Goal: Task Accomplishment & Management: Use online tool/utility

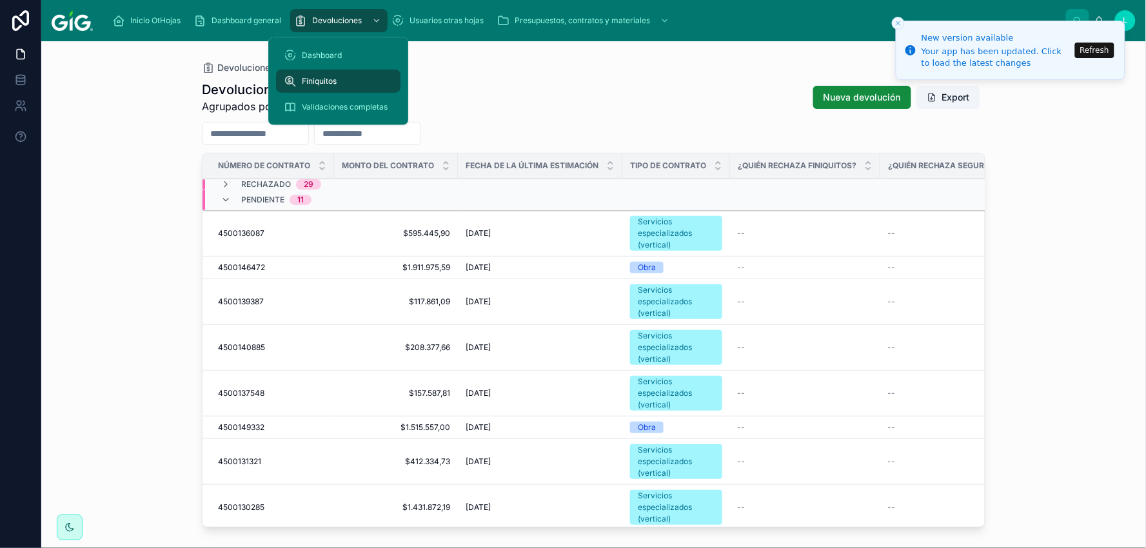
click at [336, 104] on span "Validaciones completas" at bounding box center [345, 107] width 86 height 10
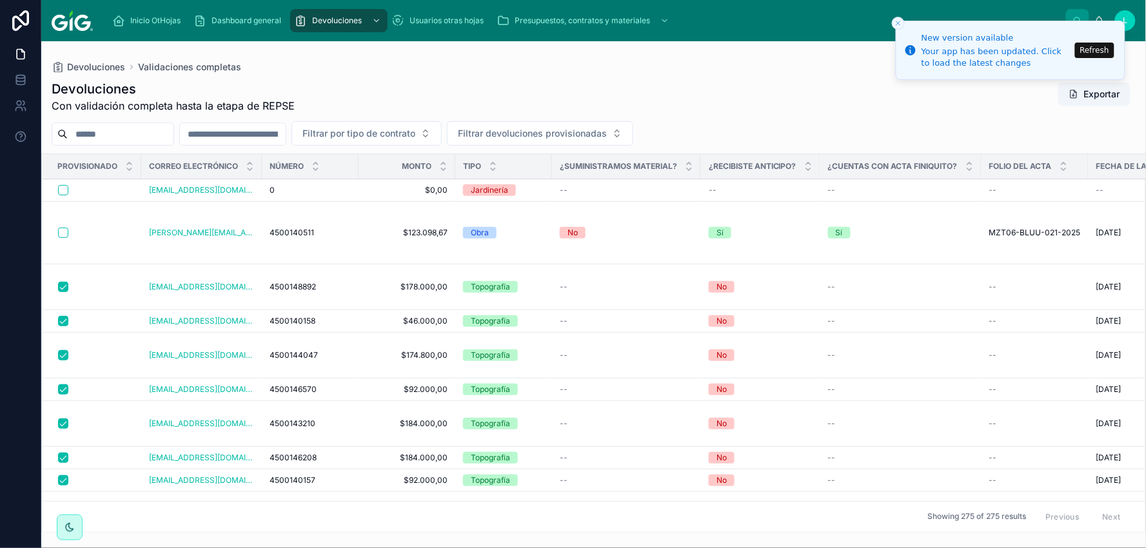
click at [1093, 52] on button "Refresh" at bounding box center [1094, 50] width 39 height 15
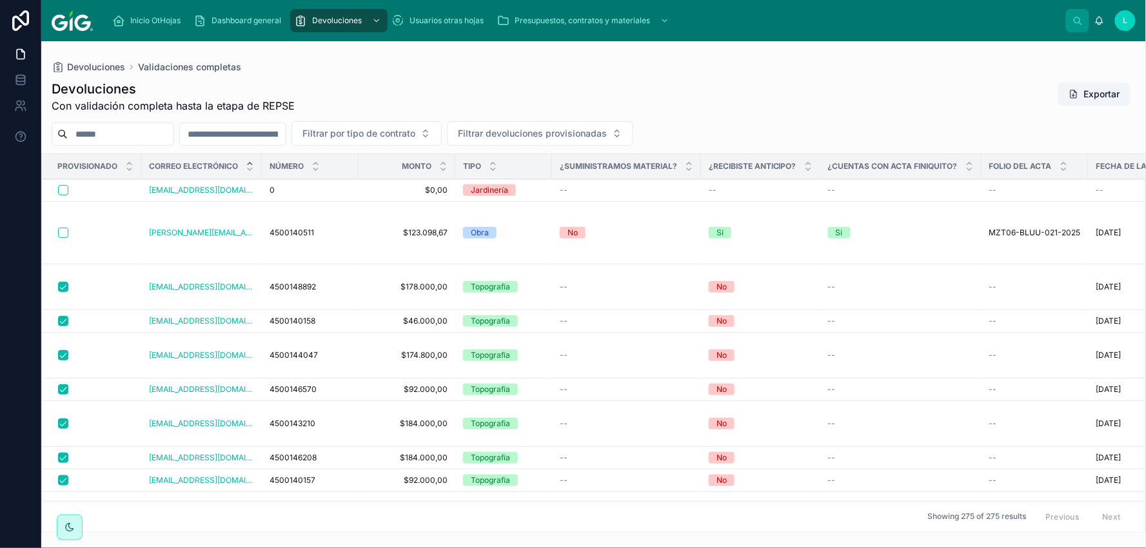
click at [252, 163] on icon at bounding box center [250, 164] width 5 height 2
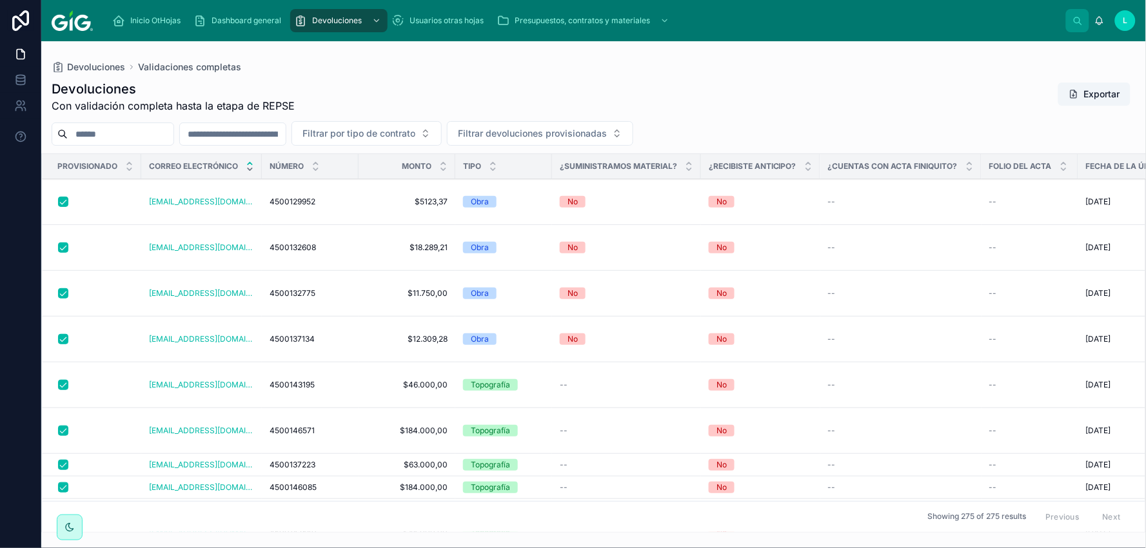
click at [252, 170] on icon at bounding box center [250, 169] width 8 height 8
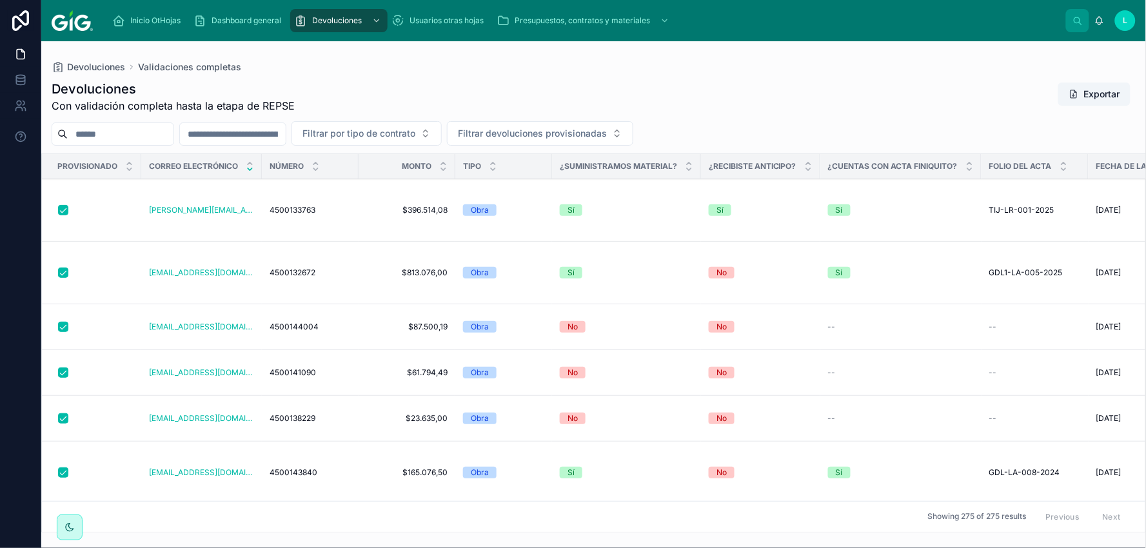
click at [248, 168] on icon at bounding box center [250, 169] width 8 height 8
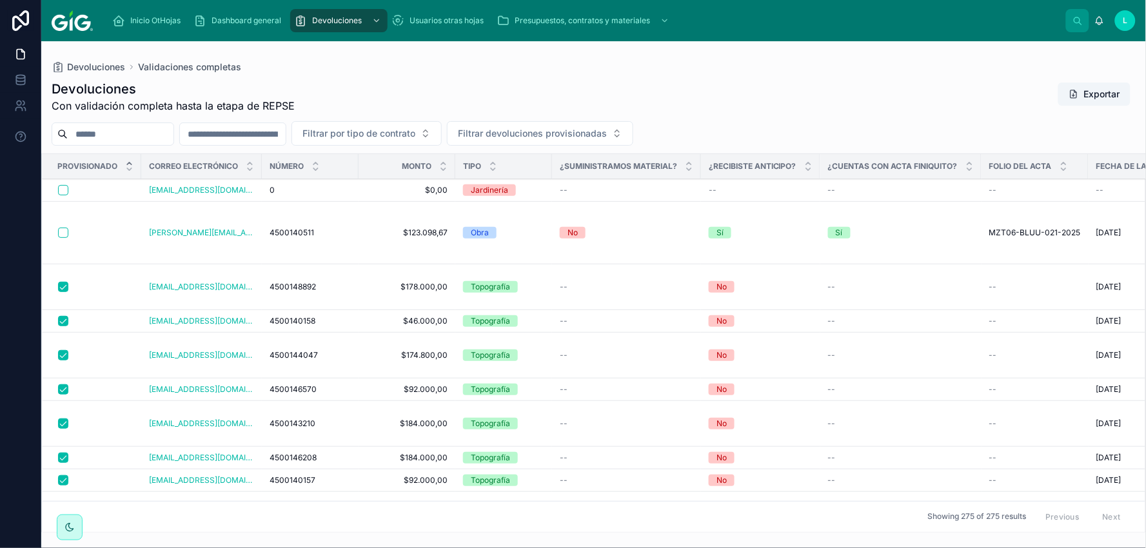
click at [130, 164] on icon at bounding box center [129, 164] width 5 height 2
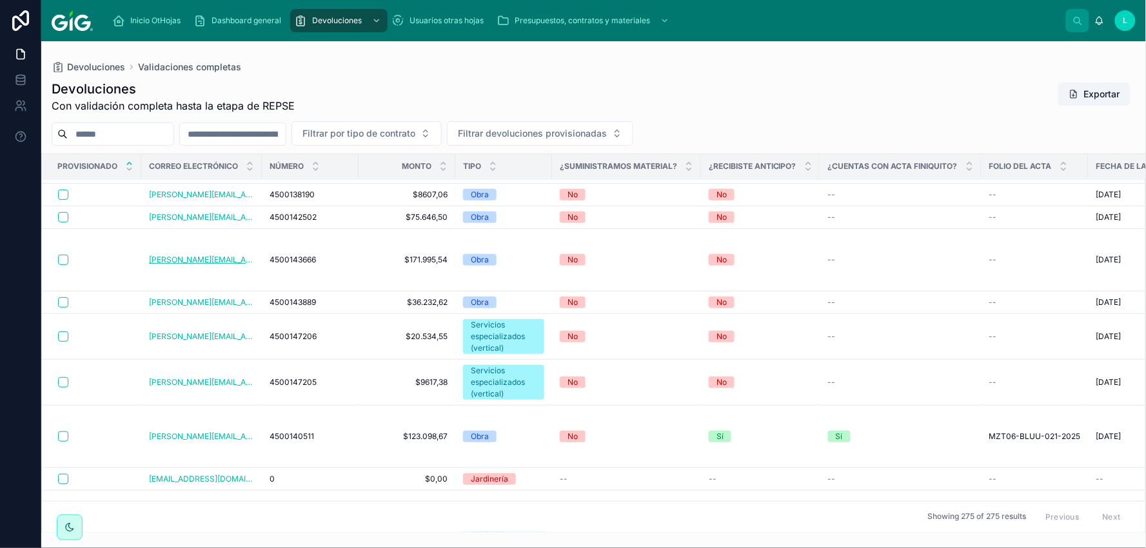
scroll to position [215, 0]
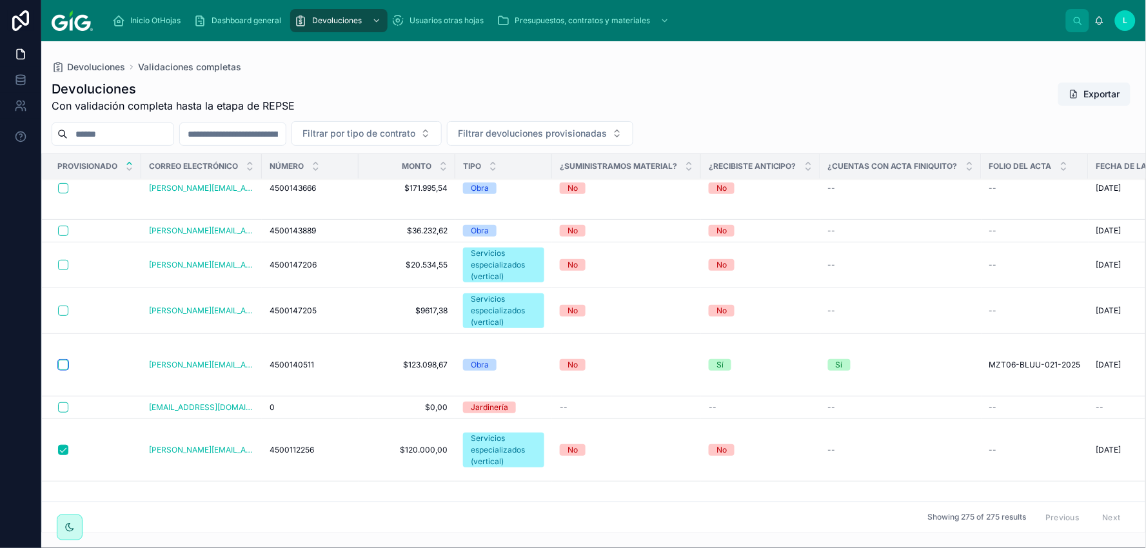
click at [63, 363] on button "button" at bounding box center [63, 365] width 10 height 10
click at [63, 266] on button "button" at bounding box center [63, 265] width 10 height 10
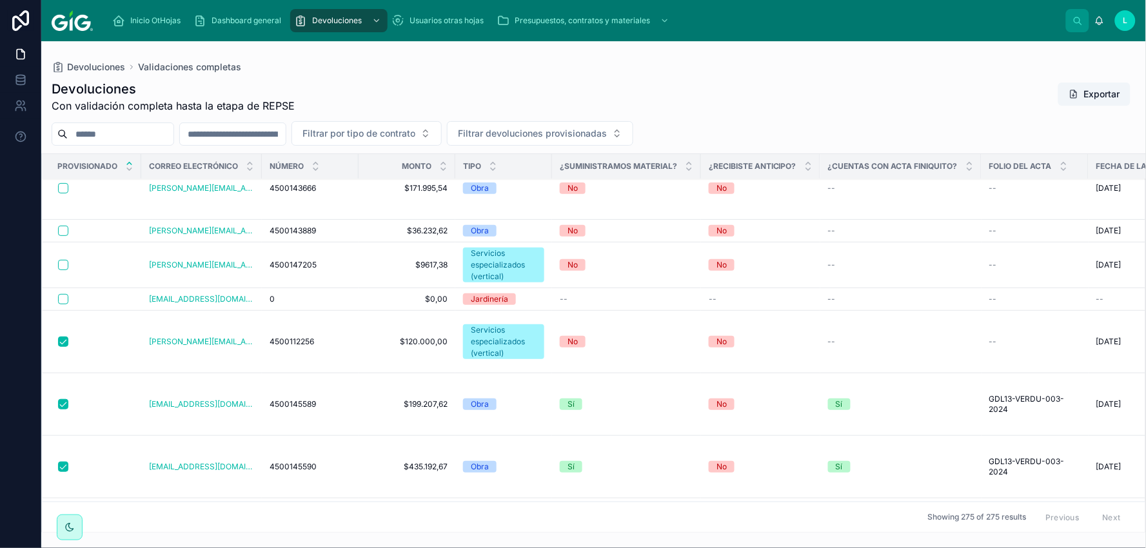
scroll to position [143, 0]
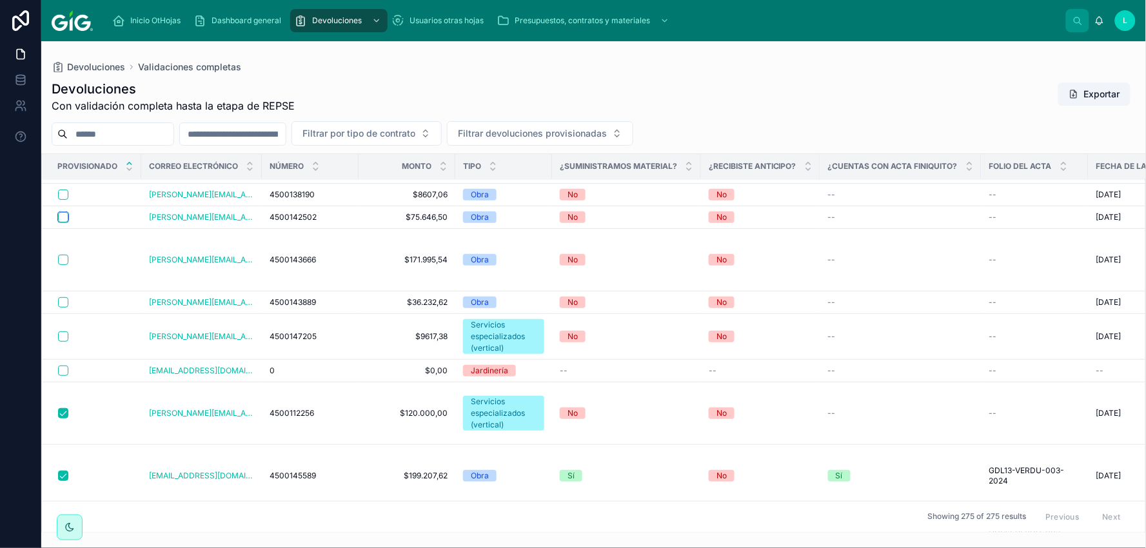
click at [62, 215] on button "button" at bounding box center [63, 217] width 10 height 10
click at [63, 259] on button "button" at bounding box center [63, 260] width 10 height 10
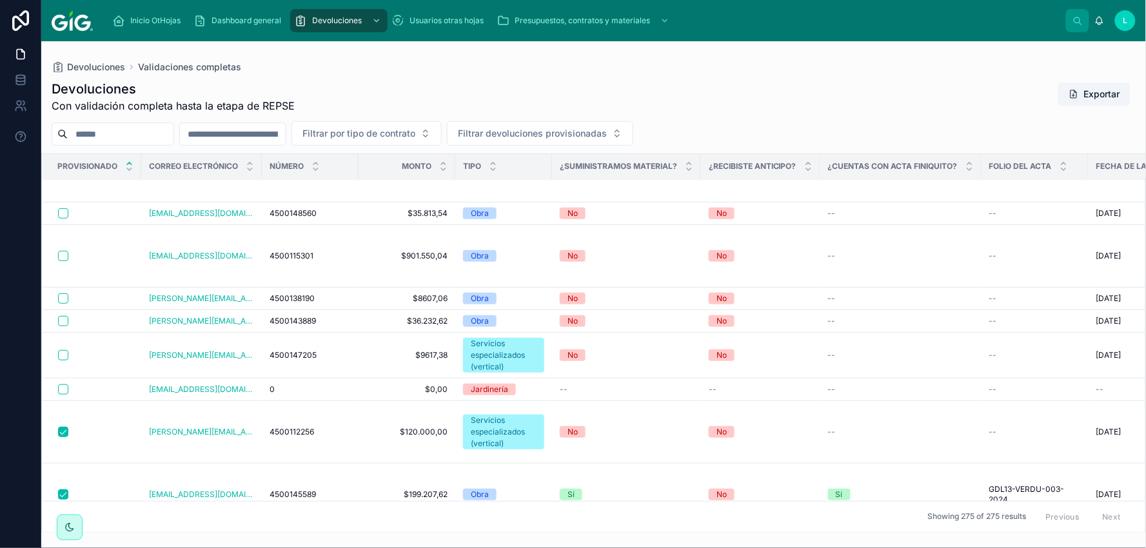
scroll to position [0, 0]
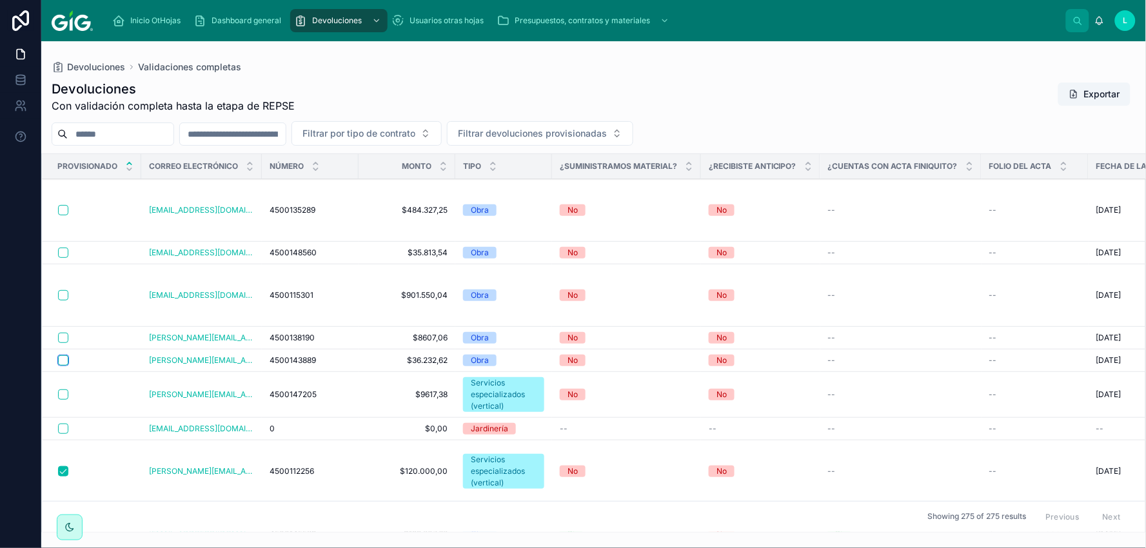
click at [63, 359] on button "button" at bounding box center [63, 360] width 10 height 10
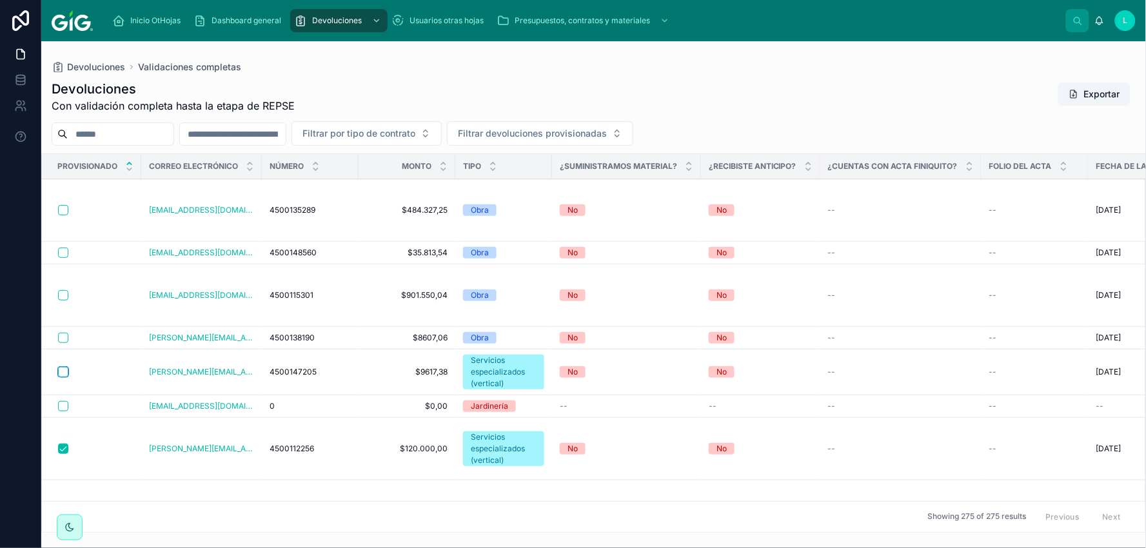
click at [63, 375] on button "button" at bounding box center [63, 372] width 10 height 10
click at [62, 339] on button "button" at bounding box center [63, 338] width 10 height 10
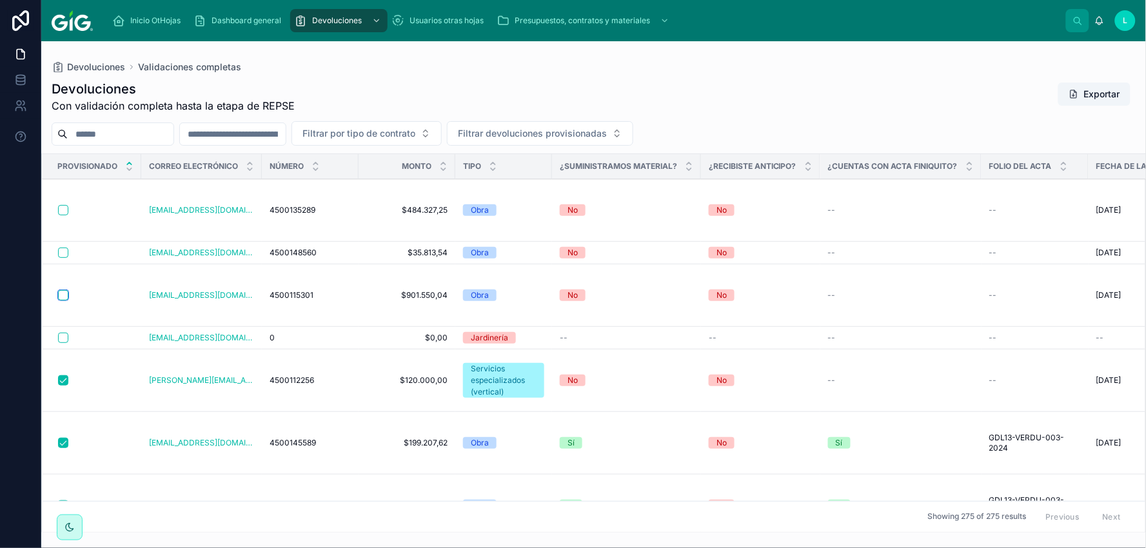
click at [61, 295] on button "button" at bounding box center [63, 295] width 10 height 10
click at [65, 209] on button "button" at bounding box center [63, 210] width 10 height 10
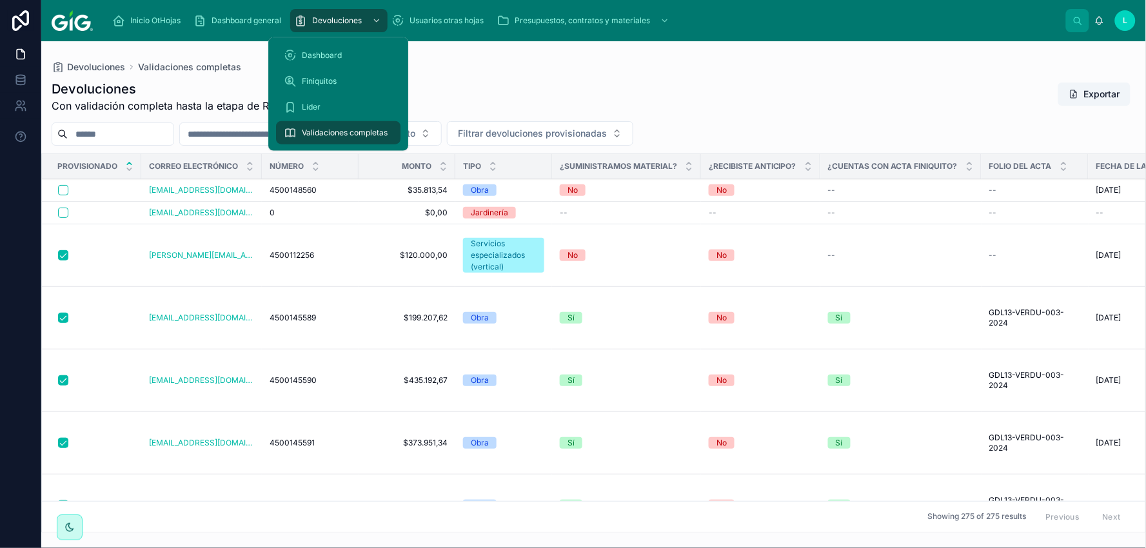
drag, startPoint x: 326, startPoint y: 75, endPoint x: 346, endPoint y: 84, distance: 21.1
click at [326, 76] on span "Finiquitos" at bounding box center [319, 81] width 35 height 10
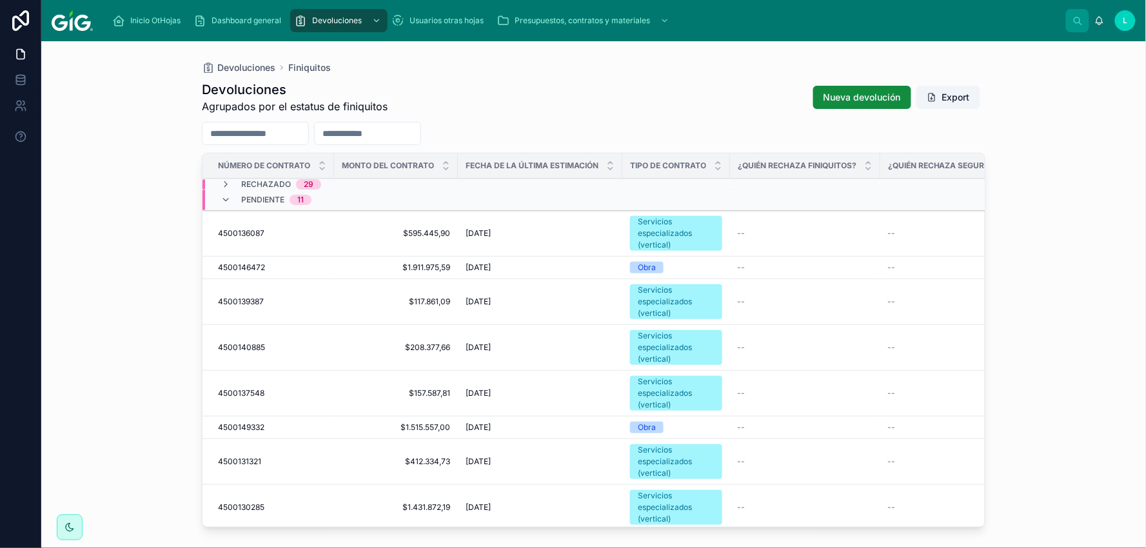
click at [940, 97] on button "Export" at bounding box center [949, 97] width 64 height 23
